Goal: Information Seeking & Learning: Check status

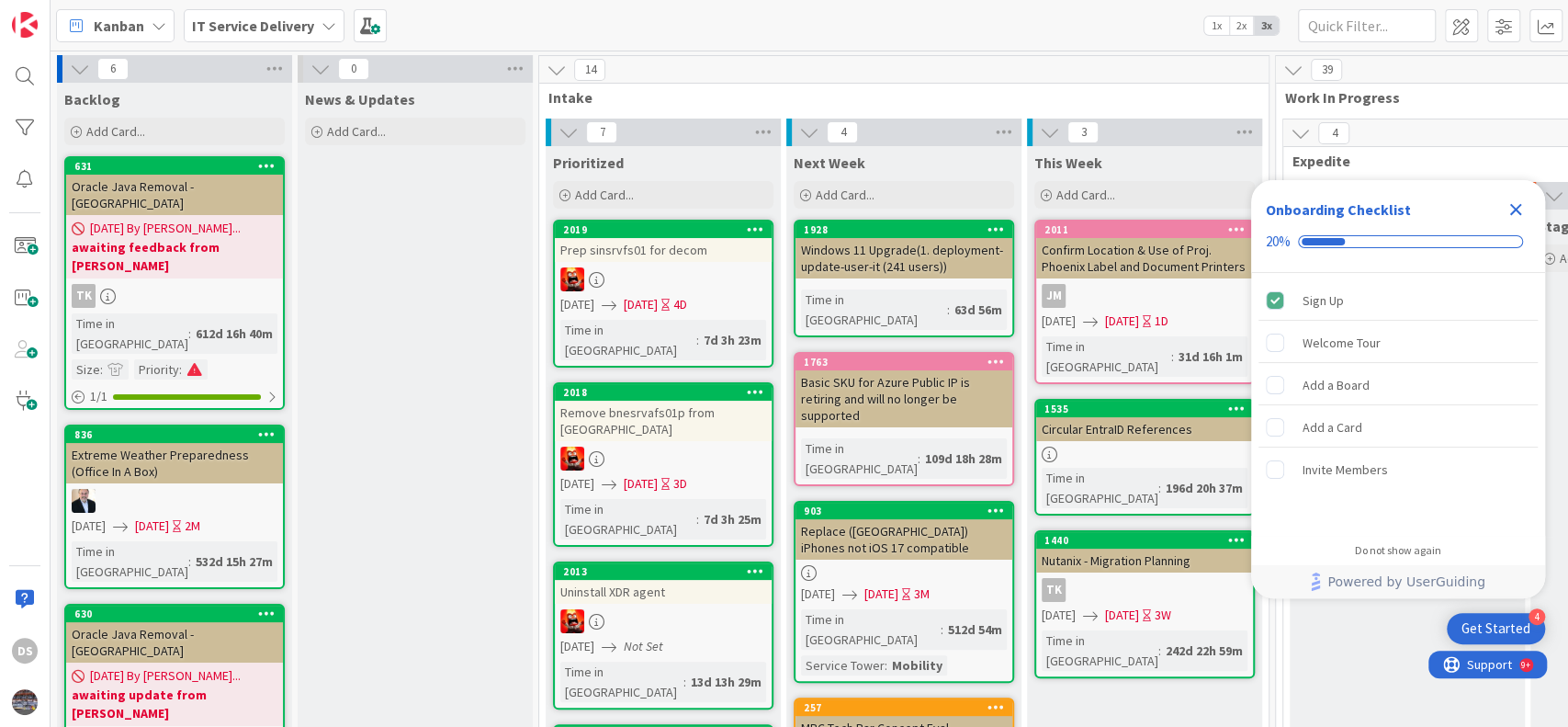
click at [1520, 211] on icon "Close Checklist" at bounding box center [1516, 209] width 12 height 12
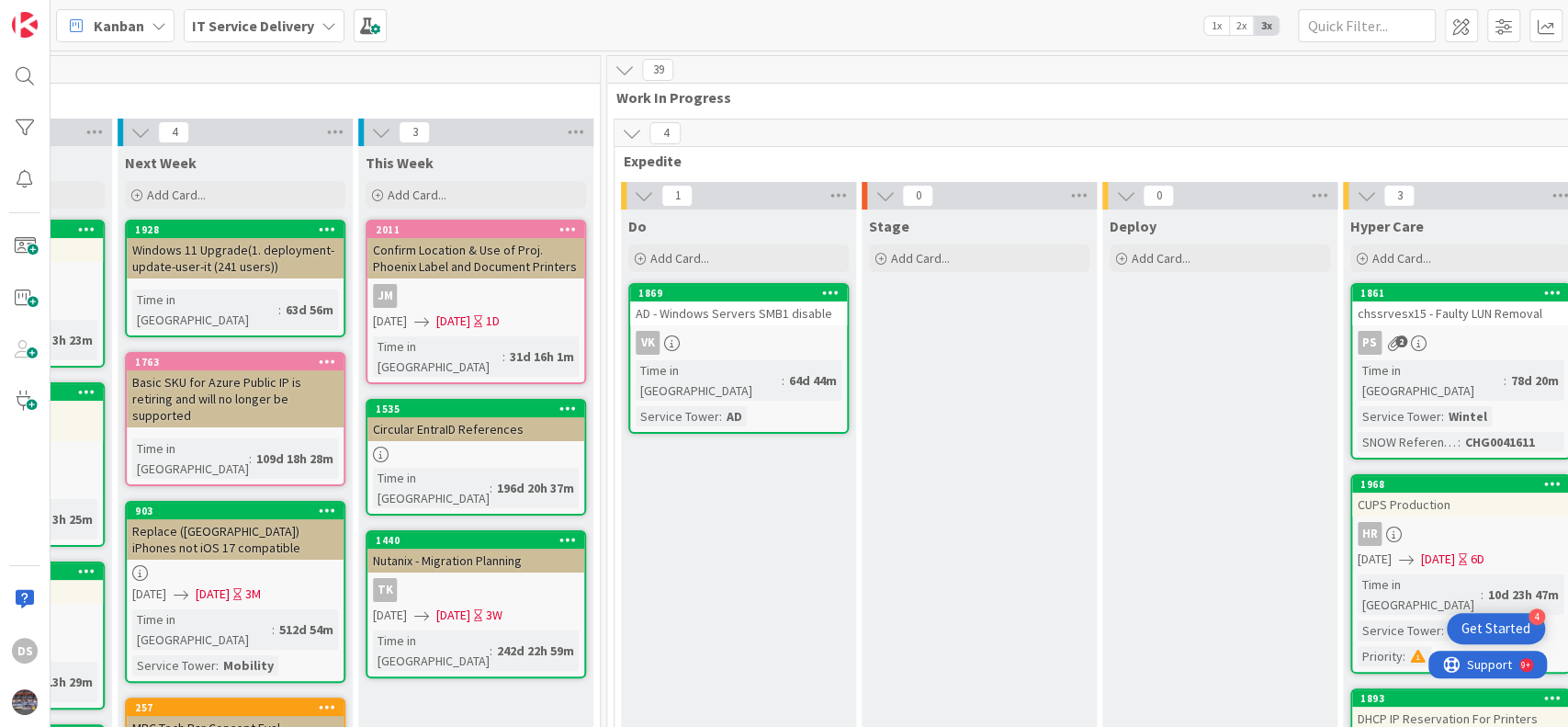
scroll to position [735, 669]
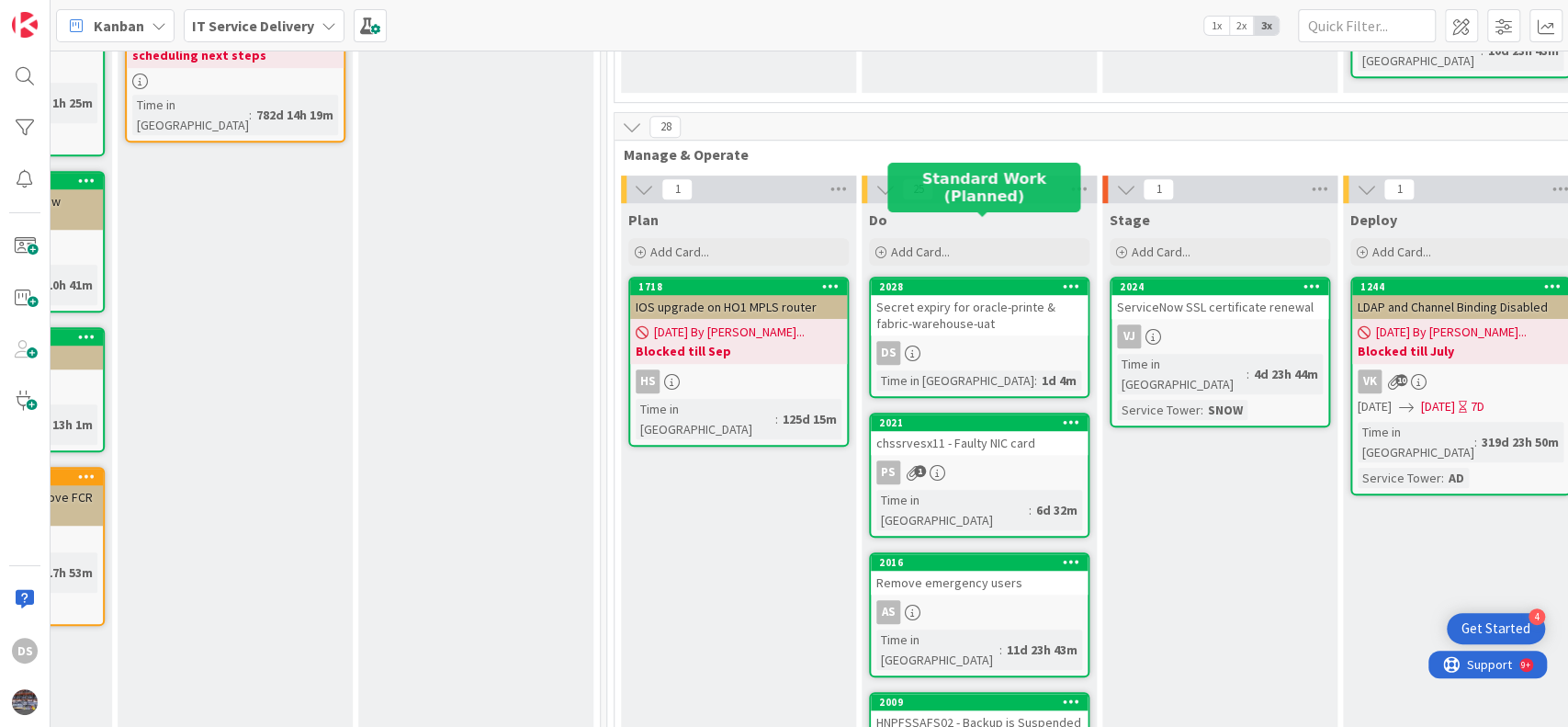
click at [992, 280] on div "2028" at bounding box center [983, 286] width 208 height 13
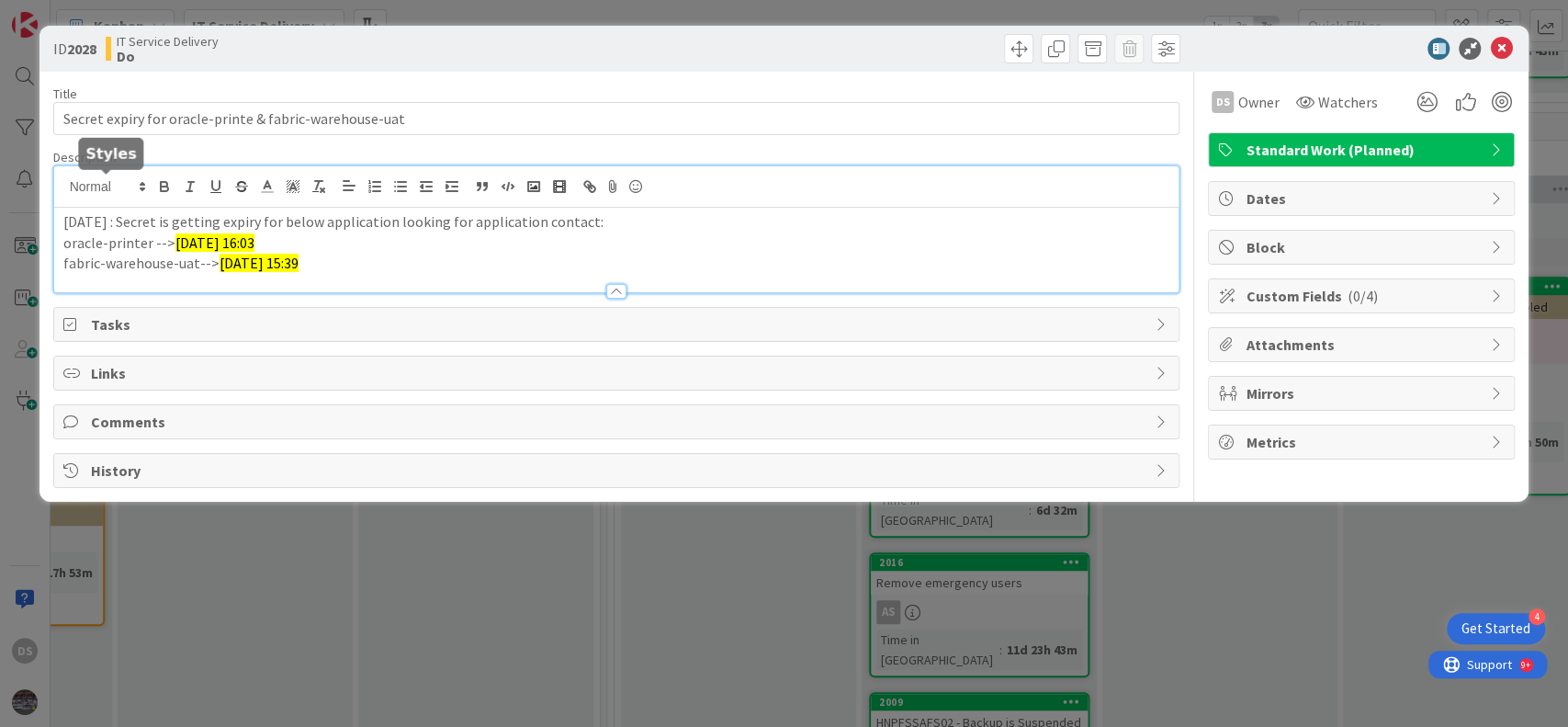
click at [66, 188] on div "9/8/2025 : Secret is getting expiry for below application looking for applicati…" at bounding box center [616, 230] width 1125 height 126
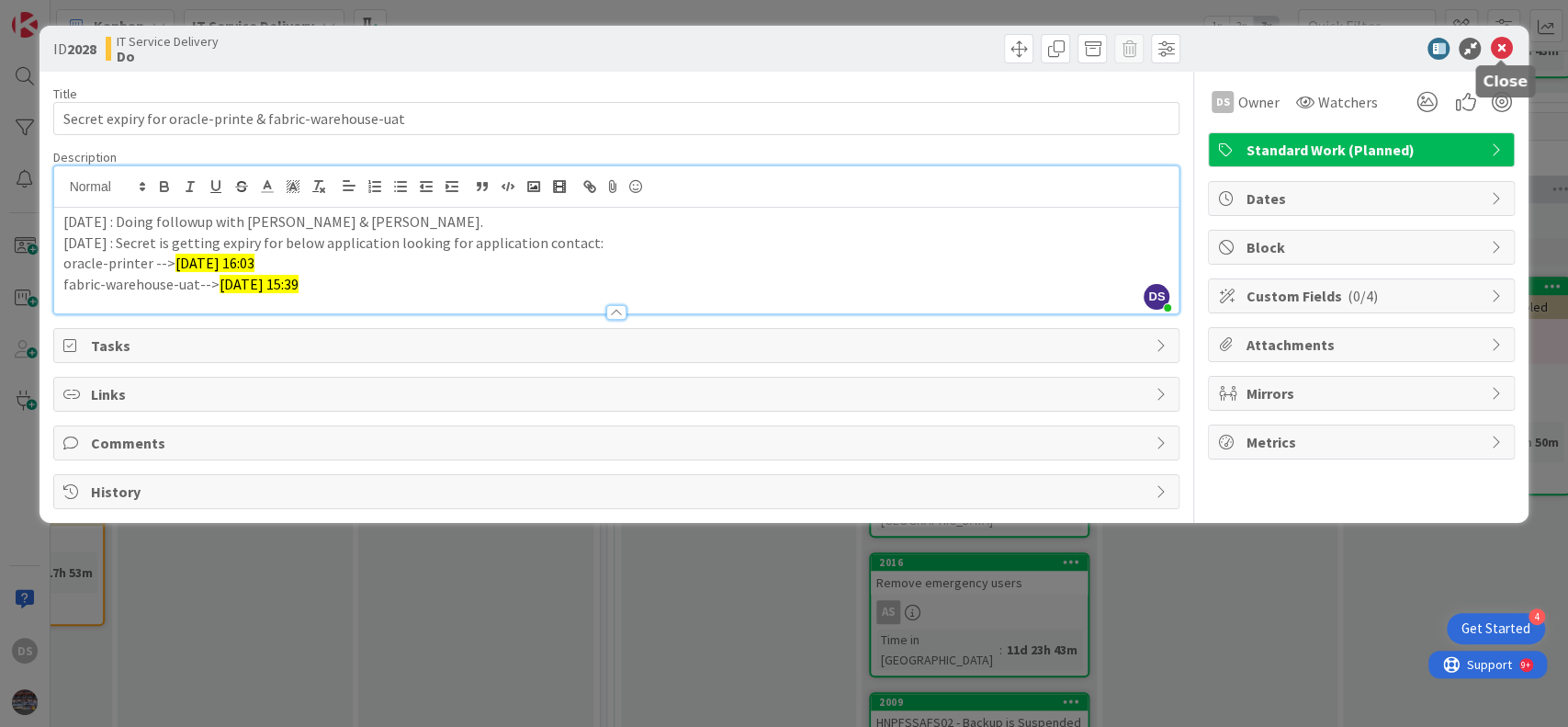
click at [1499, 44] on icon at bounding box center [1501, 48] width 22 height 22
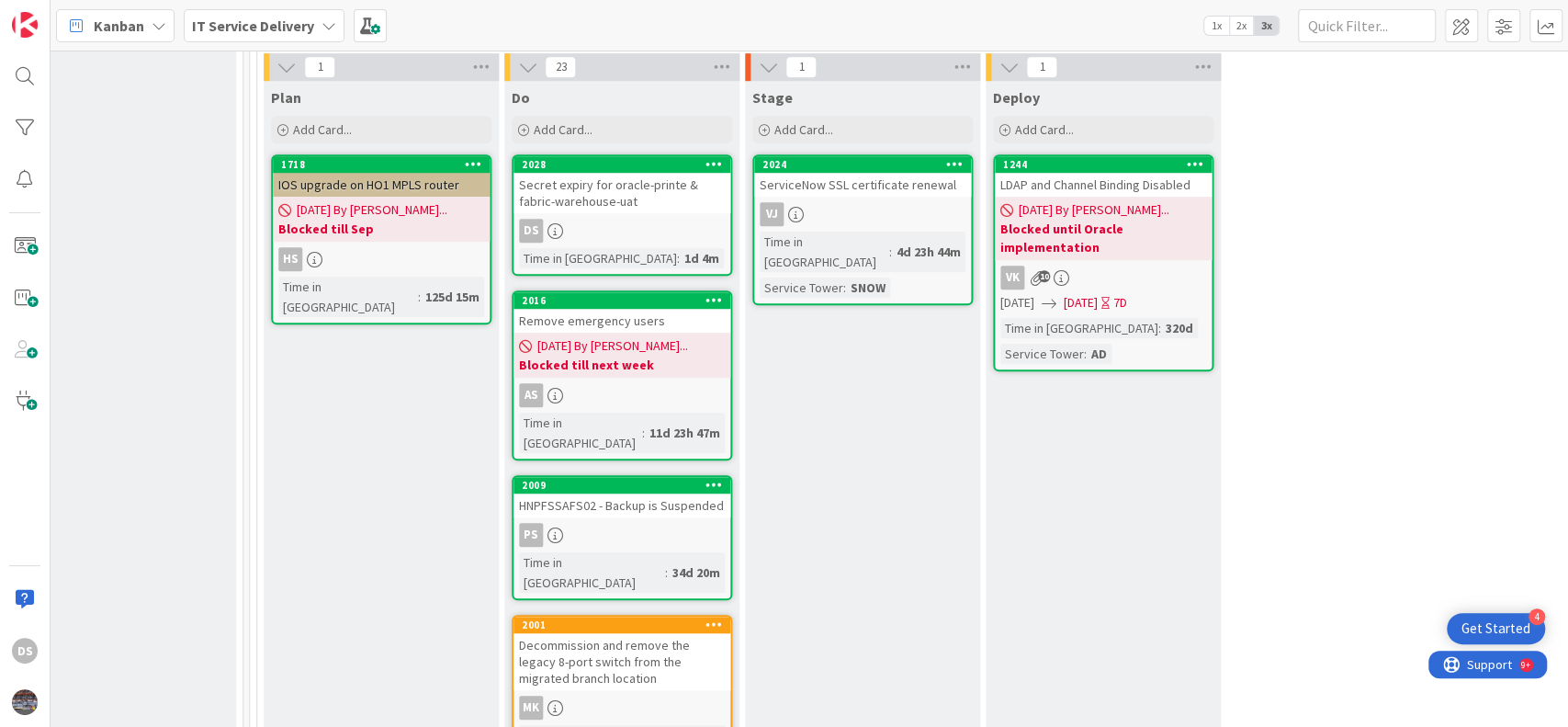
scroll to position [857, 1043]
